Goal: Task Accomplishment & Management: Manage account settings

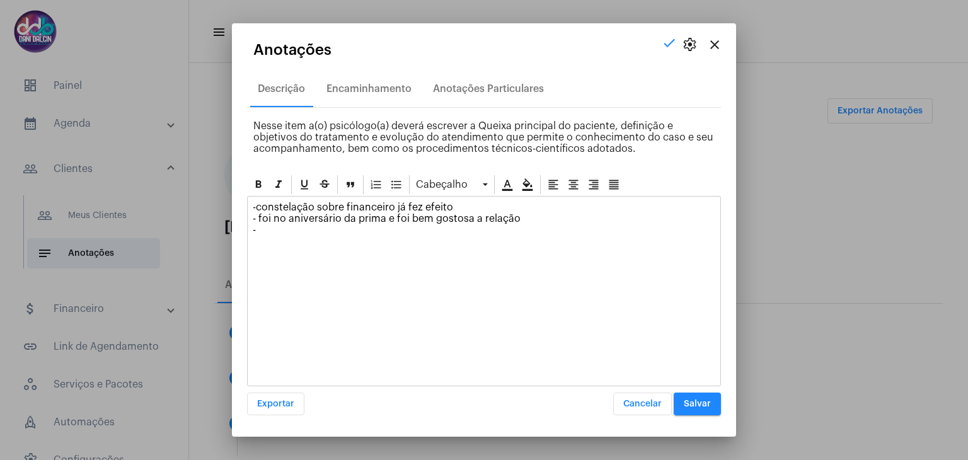
scroll to position [441, 0]
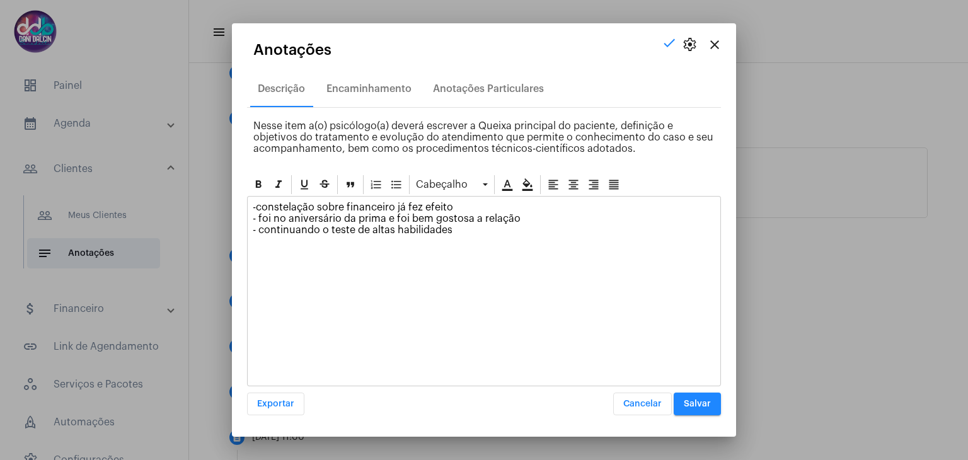
click at [695, 402] on span "Salvar" at bounding box center [696, 403] width 27 height 9
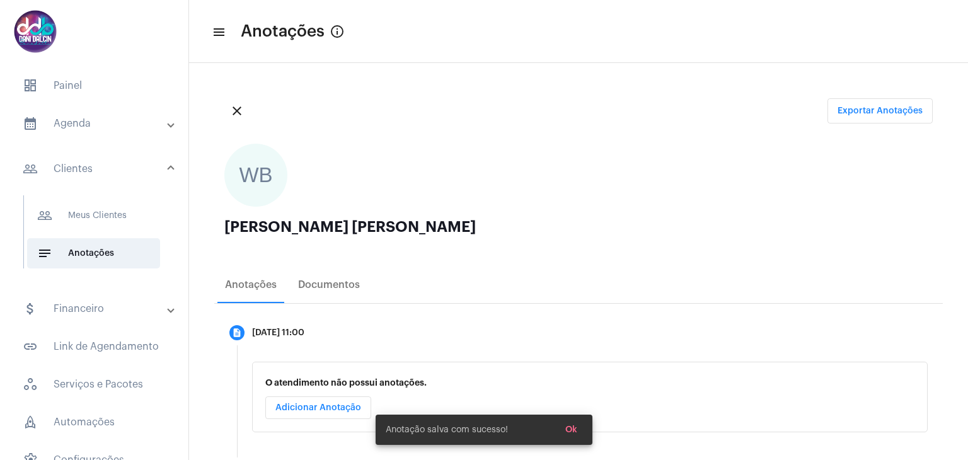
click at [116, 128] on mat-panel-title "calendar_month_outlined Agenda" at bounding box center [96, 123] width 146 height 15
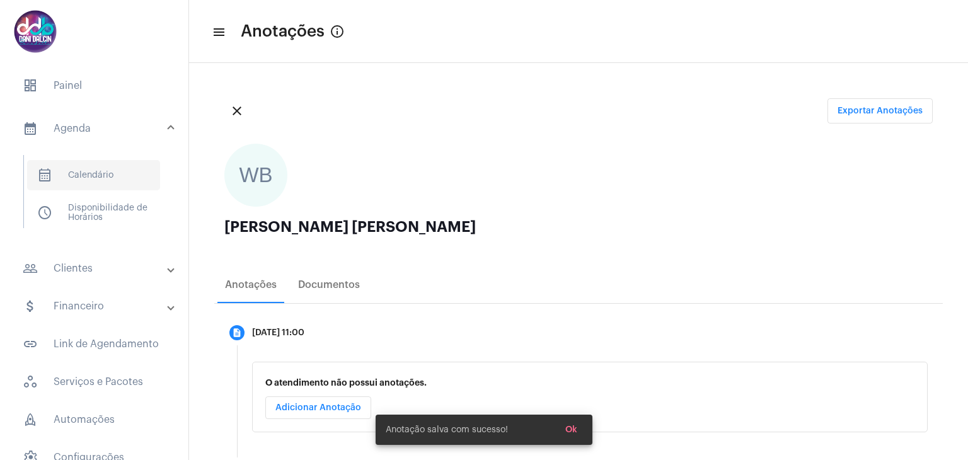
click at [98, 169] on span "calendar_month_outlined Calendário" at bounding box center [93, 175] width 133 height 30
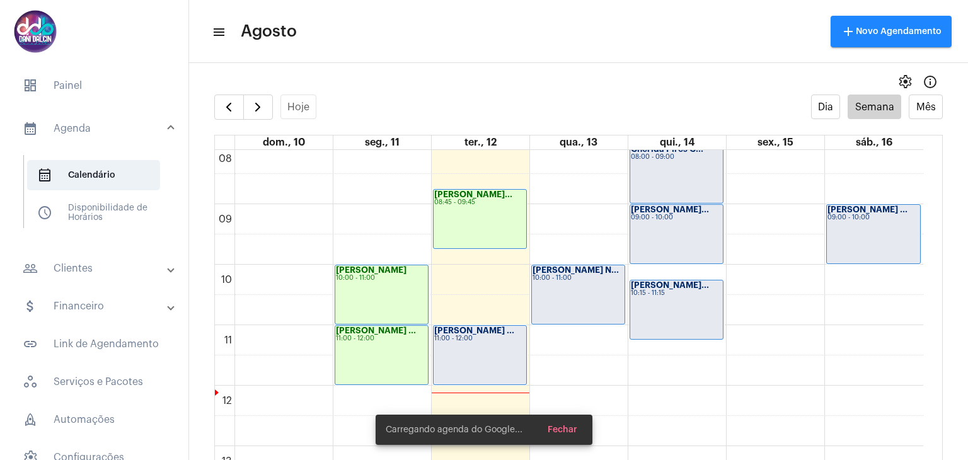
scroll to position [616, 0]
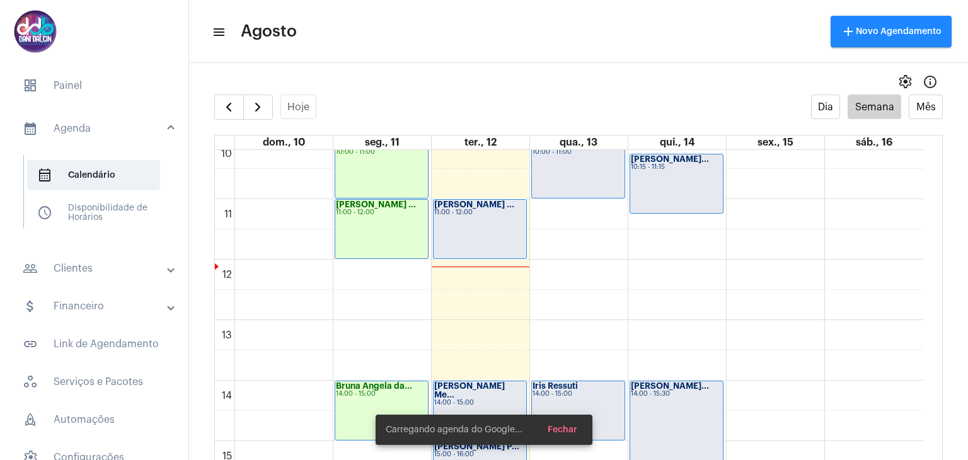
click at [459, 230] on div "[PERSON_NAME] ... 11:00 - 12:00" at bounding box center [479, 229] width 93 height 59
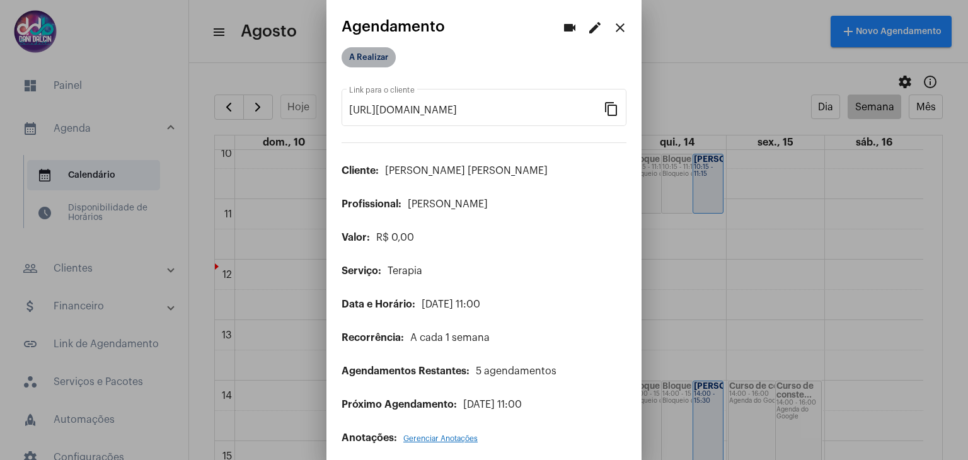
click at [365, 55] on mat-chip "A Realizar" at bounding box center [368, 57] width 54 height 20
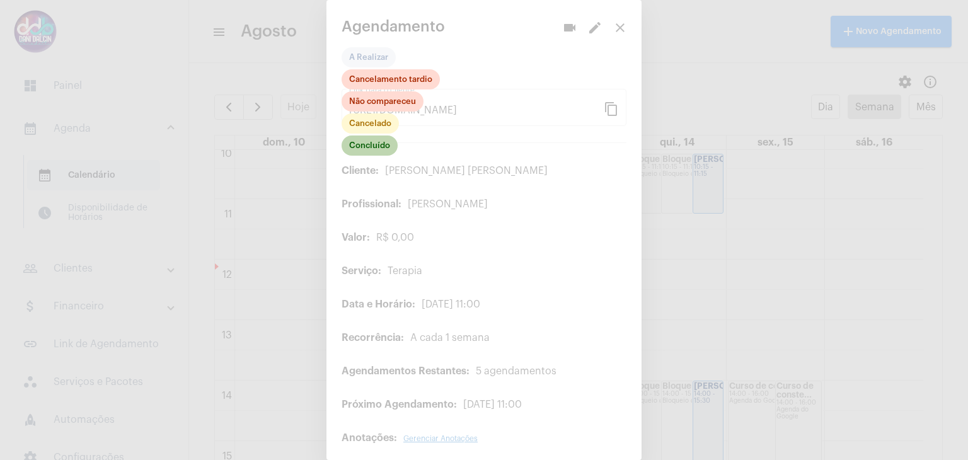
click at [357, 144] on mat-chip "Concluído" at bounding box center [369, 145] width 56 height 20
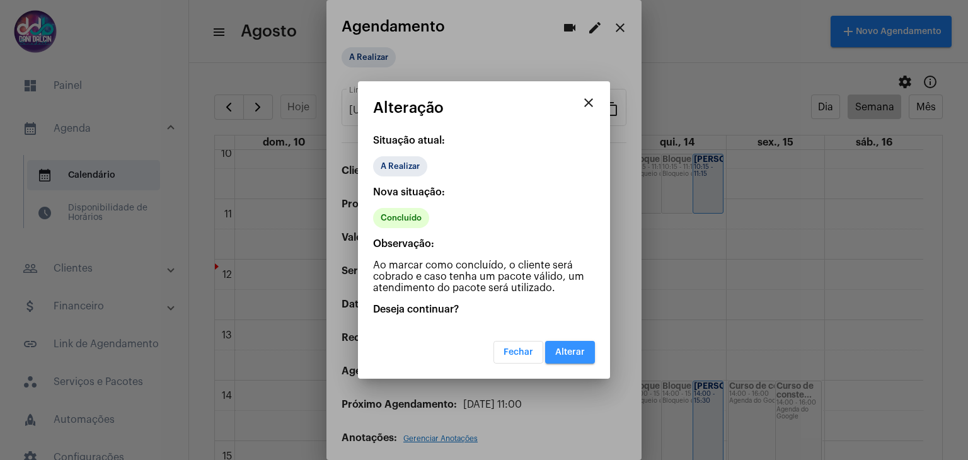
click at [569, 345] on button "Alterar" at bounding box center [570, 352] width 50 height 23
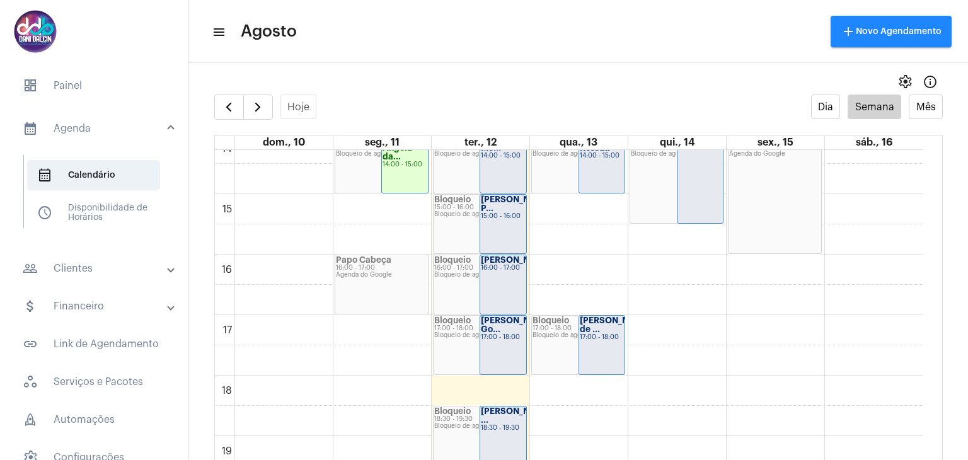
scroll to position [864, 0]
